Goal: Information Seeking & Learning: Learn about a topic

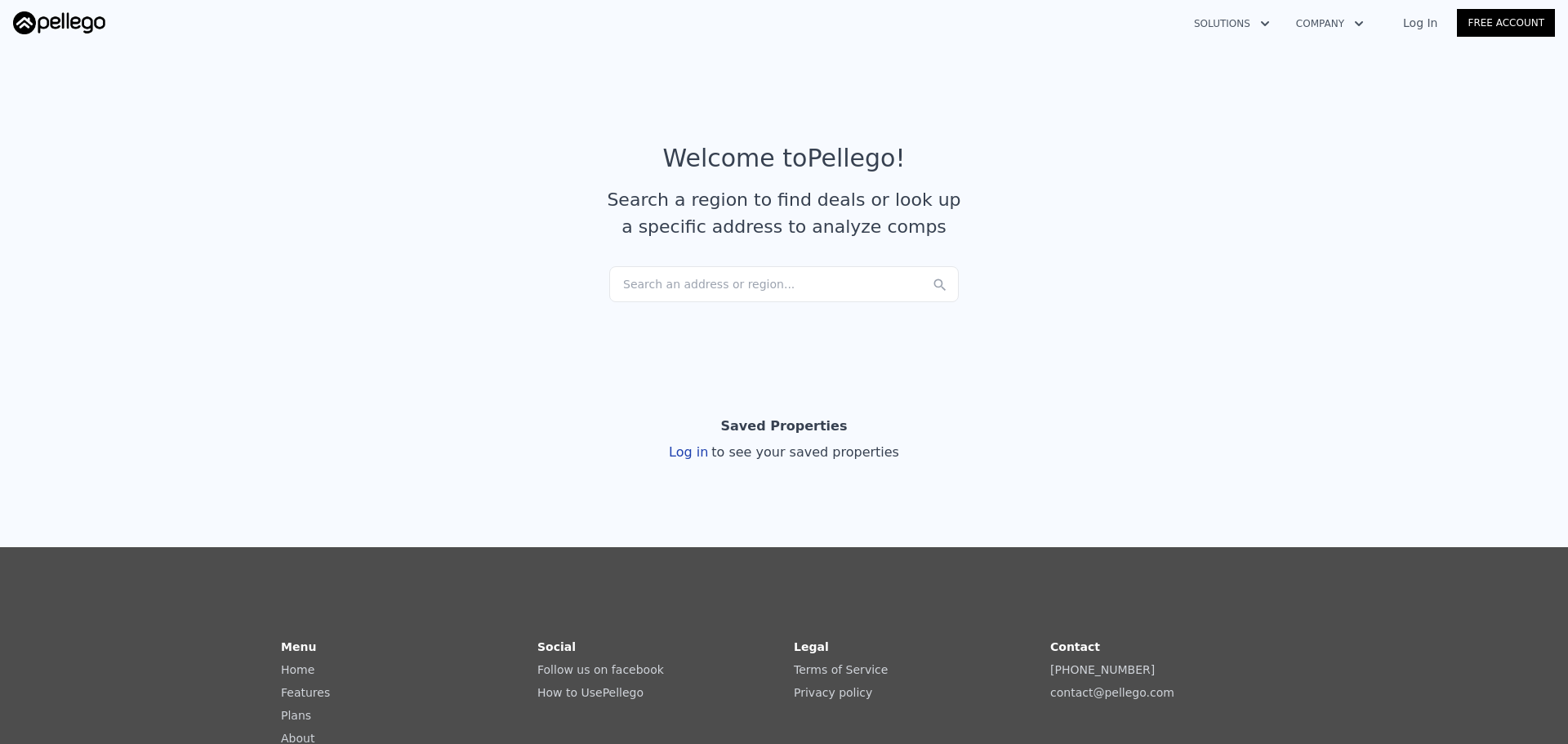
click at [691, 287] on div "Search an address or region..." at bounding box center [784, 284] width 350 height 36
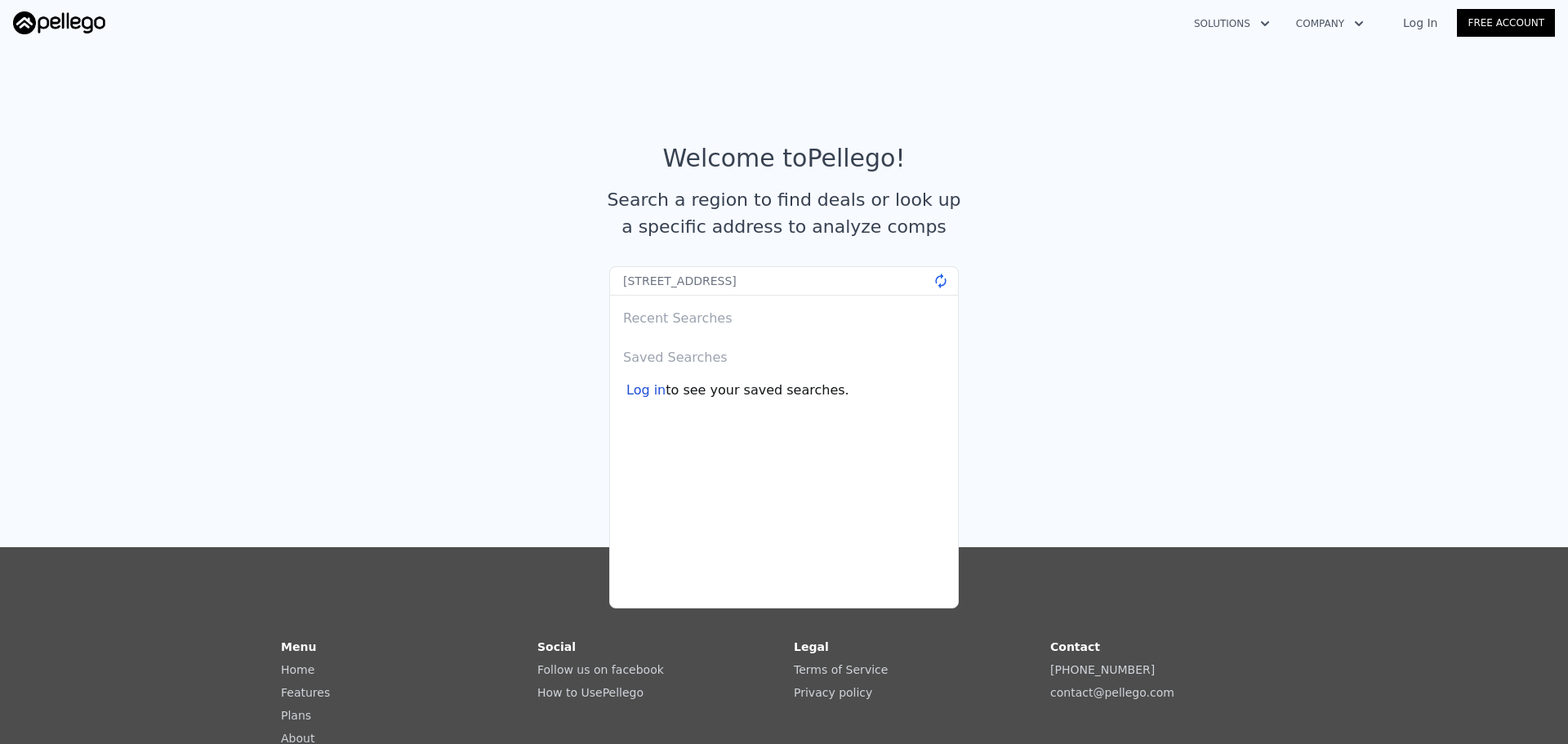
type input "[STREET_ADDRESS]"
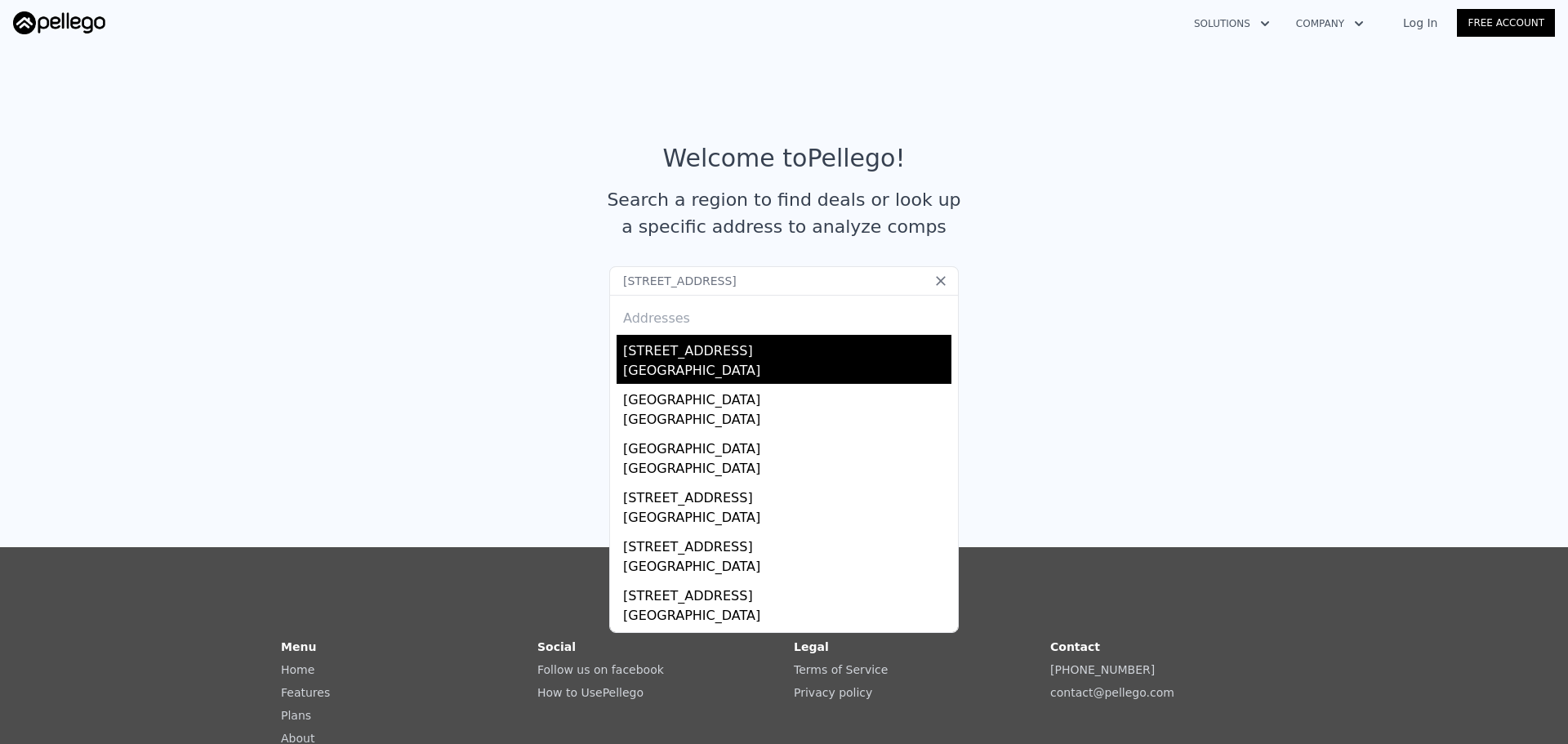
click at [712, 367] on div "[GEOGRAPHIC_DATA]" at bounding box center [787, 372] width 328 height 23
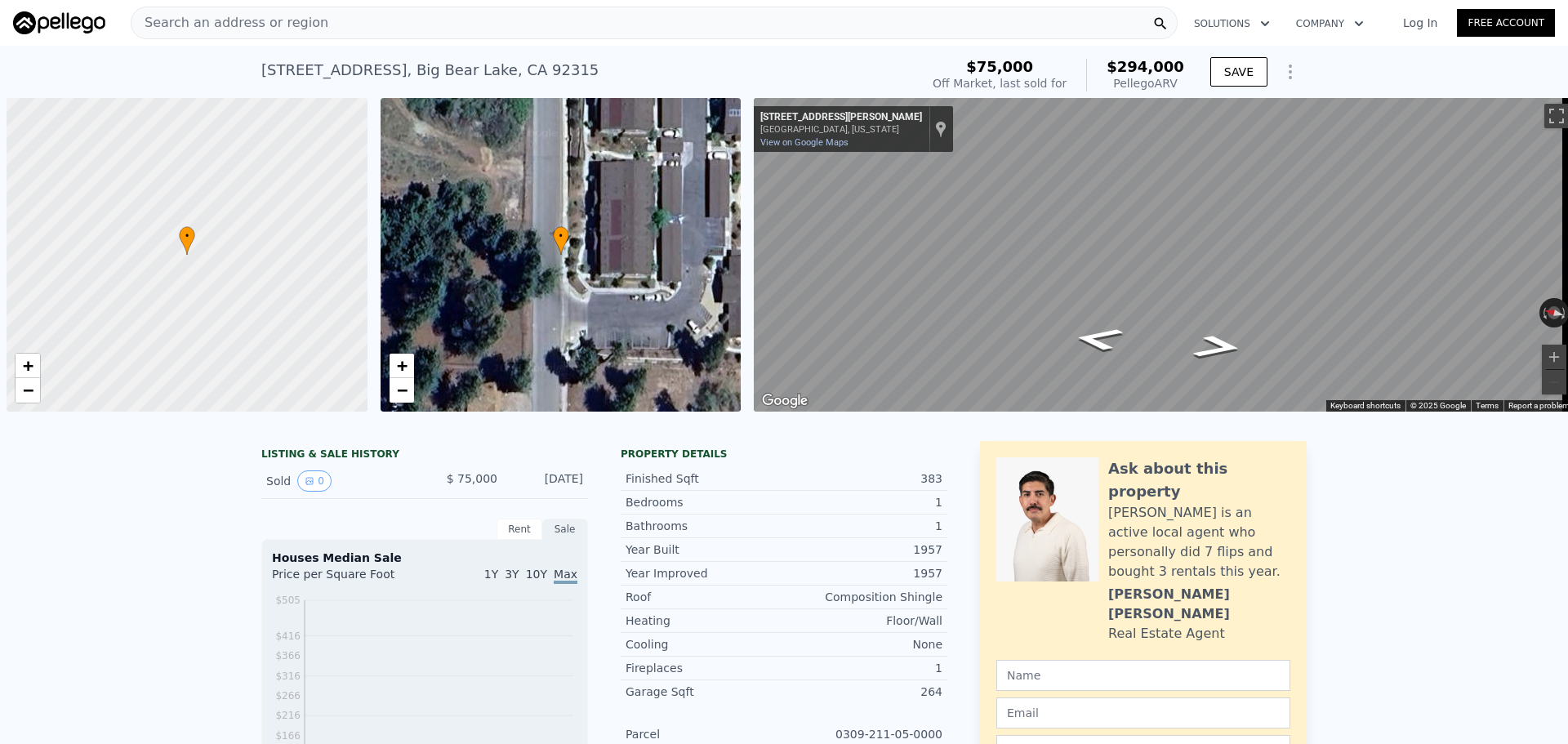
scroll to position [0, 7]
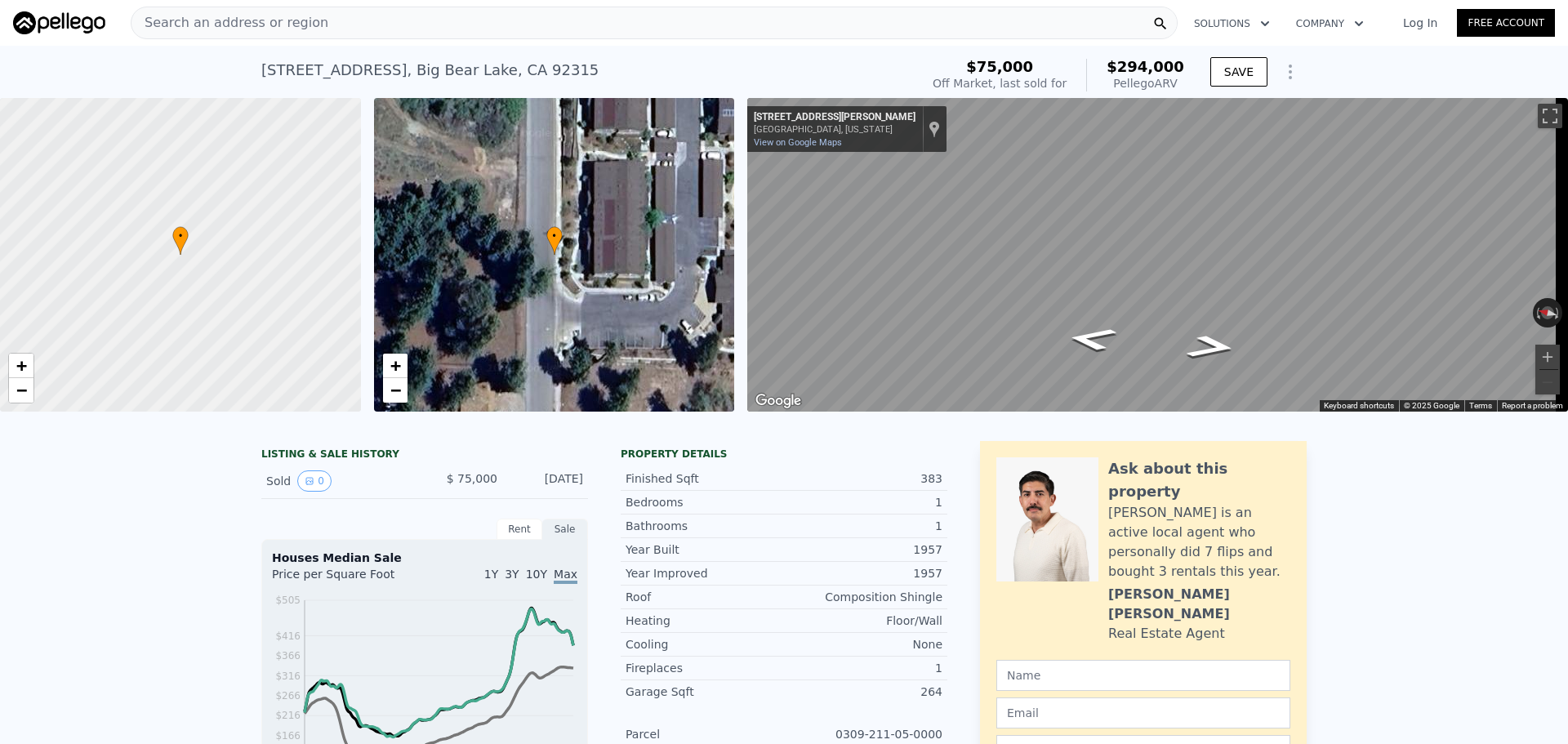
click at [467, 9] on div "Search an address or region" at bounding box center [655, 23] width 1047 height 33
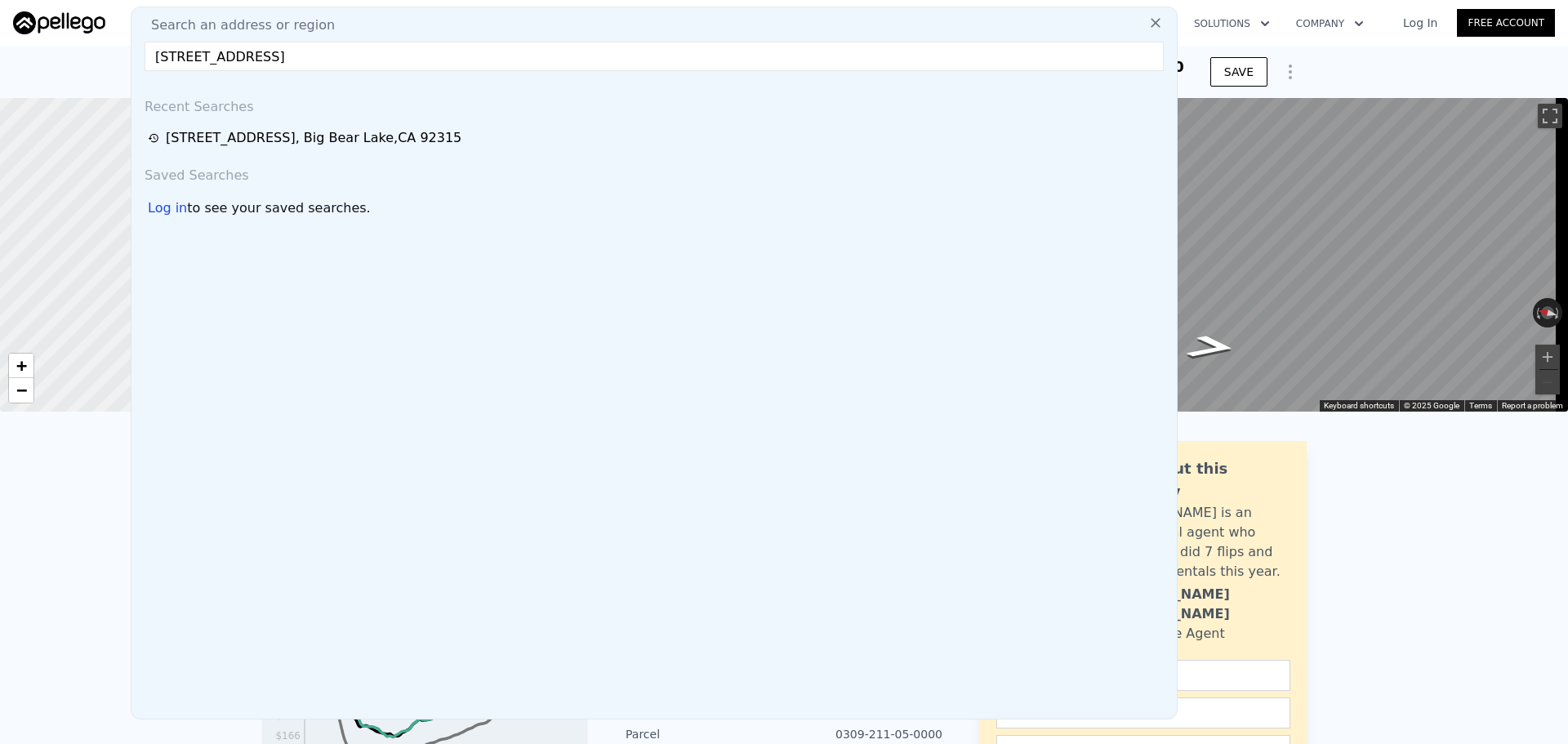
type input "[STREET_ADDRESS]"
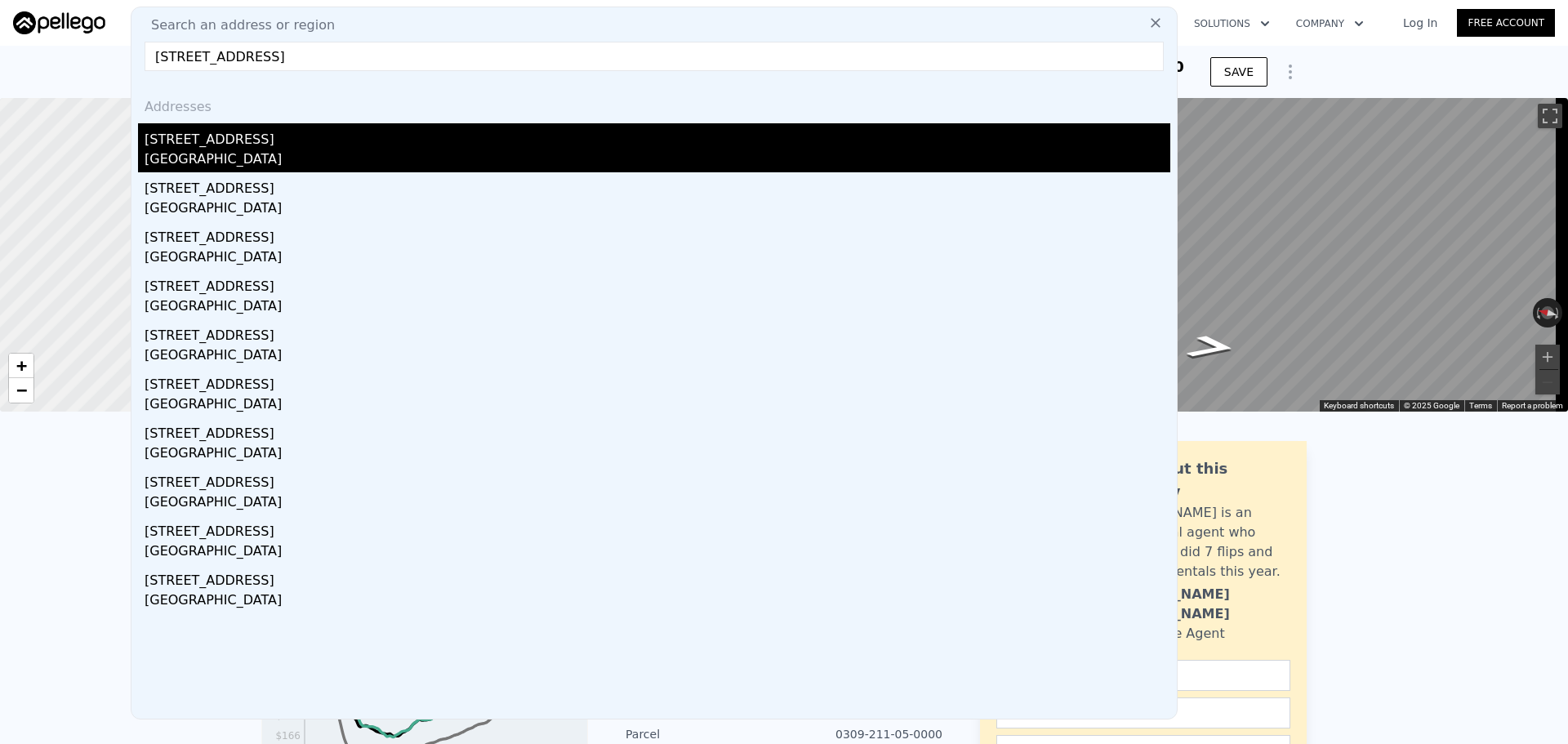
click at [491, 143] on div "[STREET_ADDRESS]" at bounding box center [657, 137] width 1026 height 26
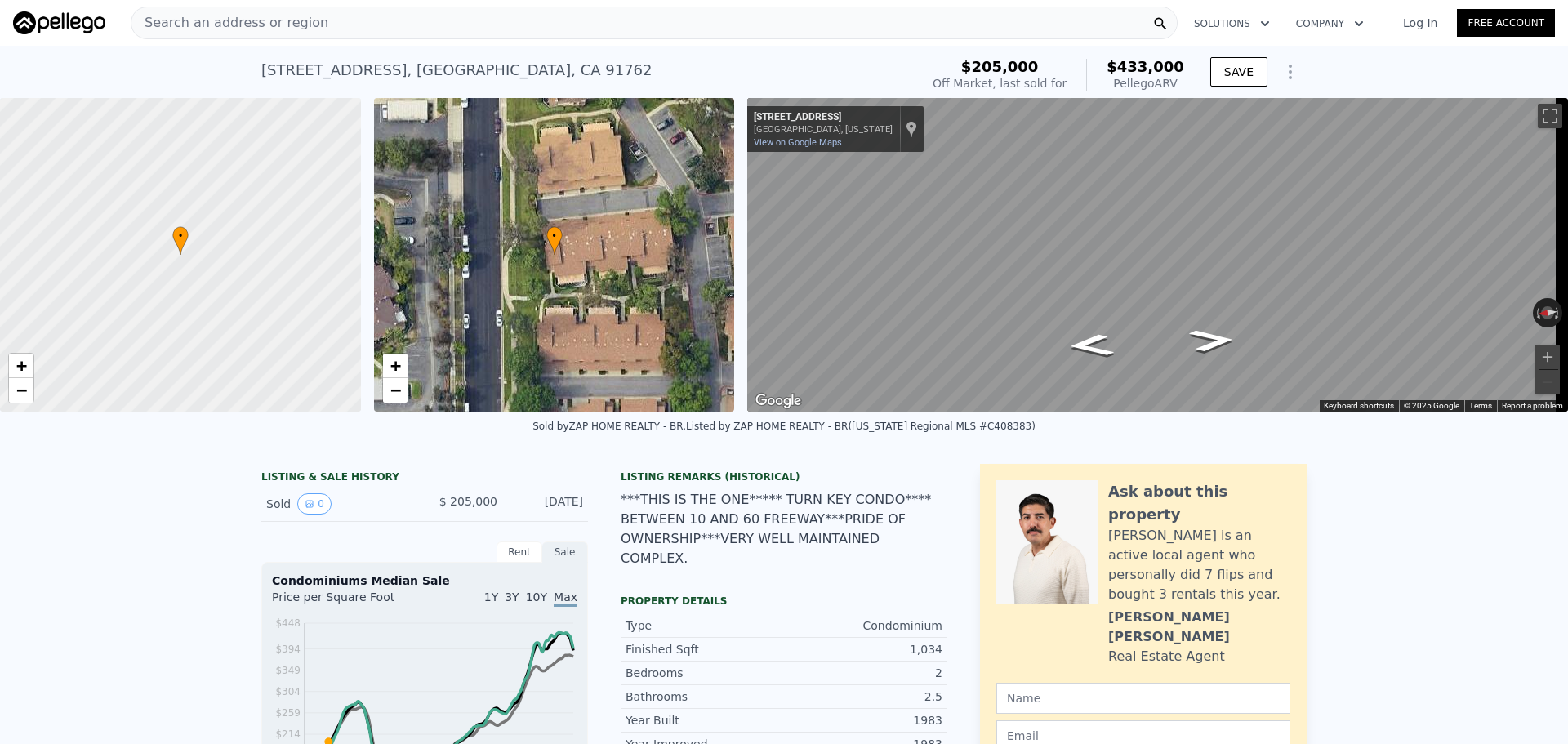
click at [427, 28] on div "Search an address or region" at bounding box center [655, 23] width 1047 height 33
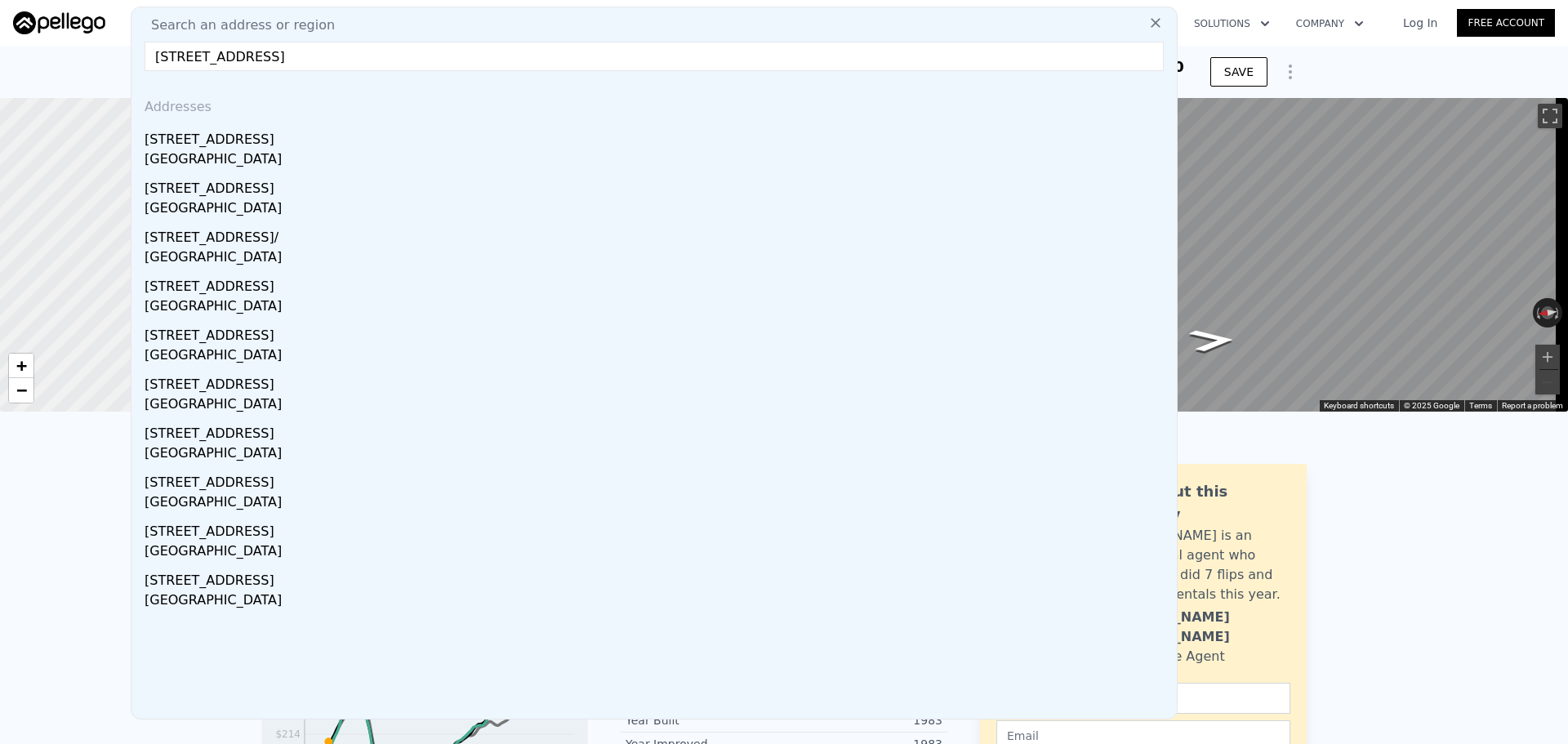
click at [382, 57] on input "[STREET_ADDRESS]" at bounding box center [654, 57] width 1020 height 30
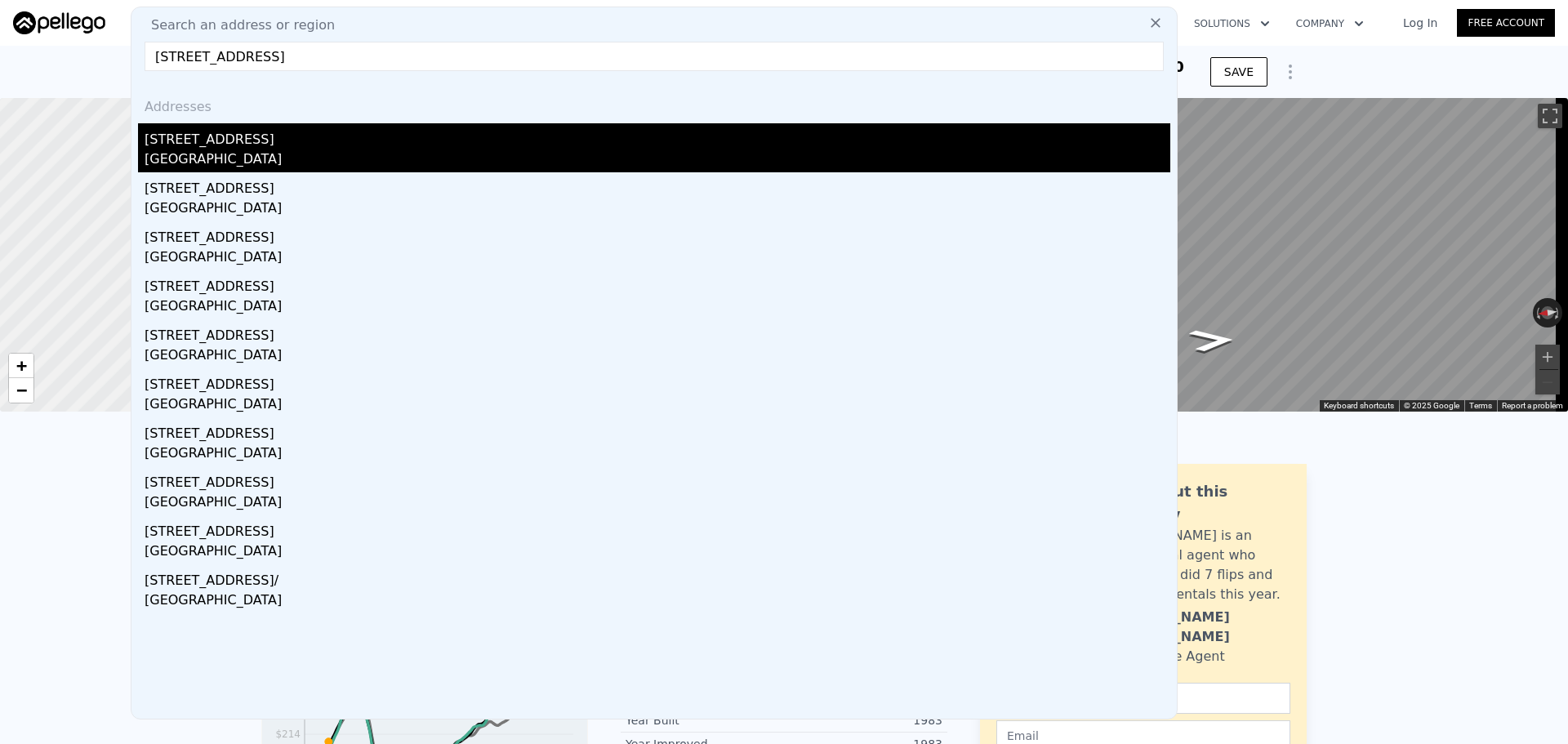
type input "[STREET_ADDRESS]"
click at [378, 134] on div "[STREET_ADDRESS]" at bounding box center [657, 137] width 1026 height 26
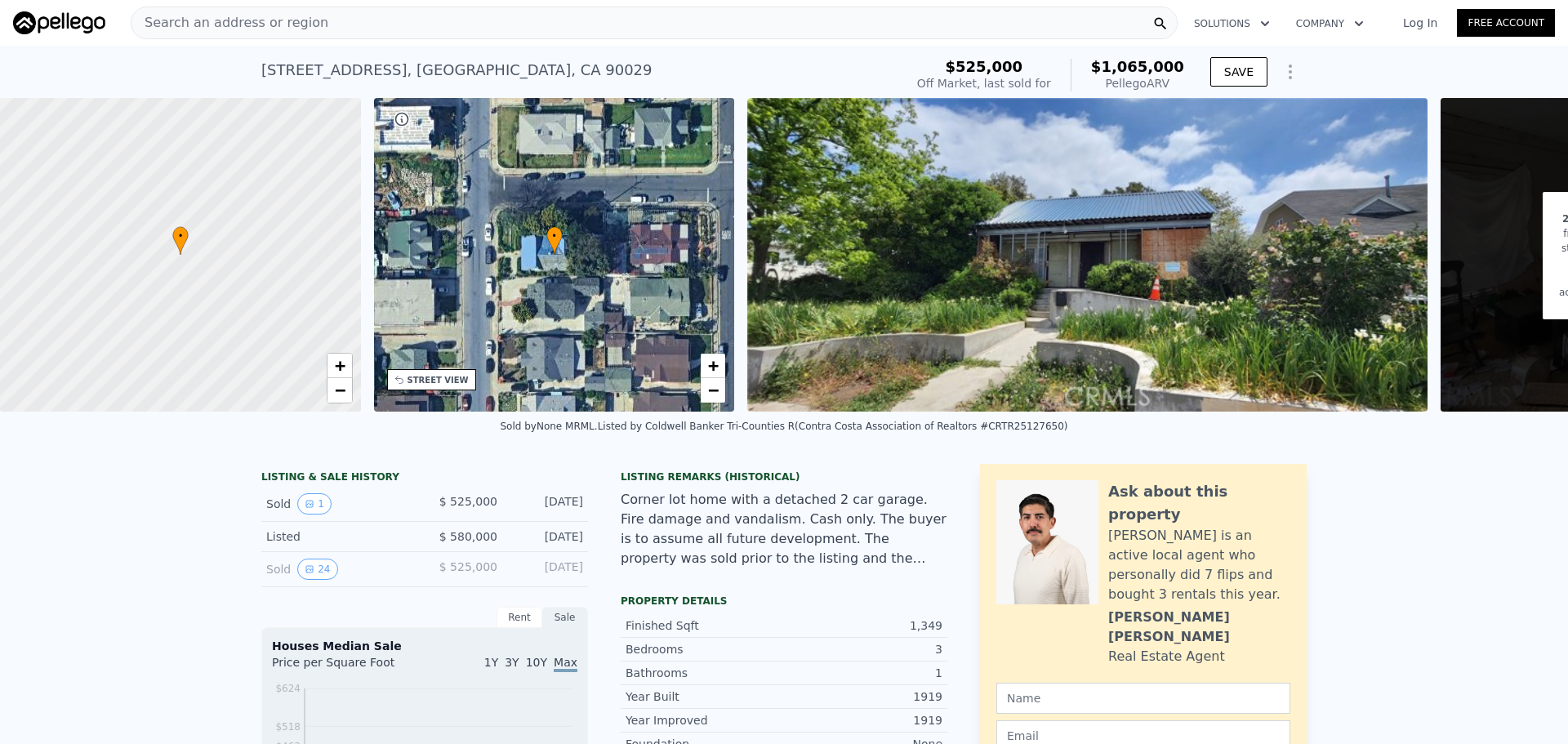
scroll to position [0, 7]
click at [448, 14] on div "Search an address or region" at bounding box center [655, 23] width 1047 height 33
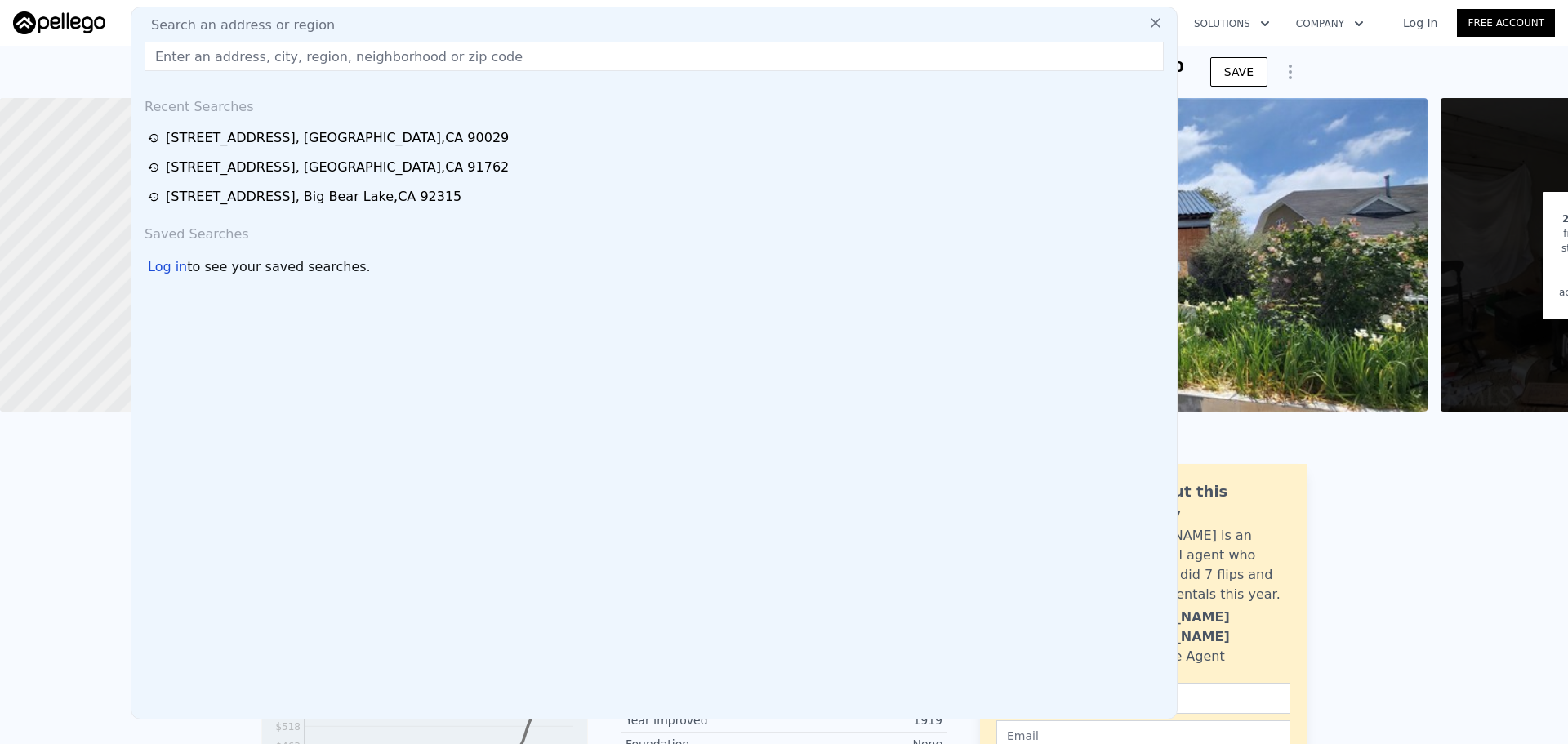
type input "[STREET_ADDRESS]"
